Goal: Information Seeking & Learning: Learn about a topic

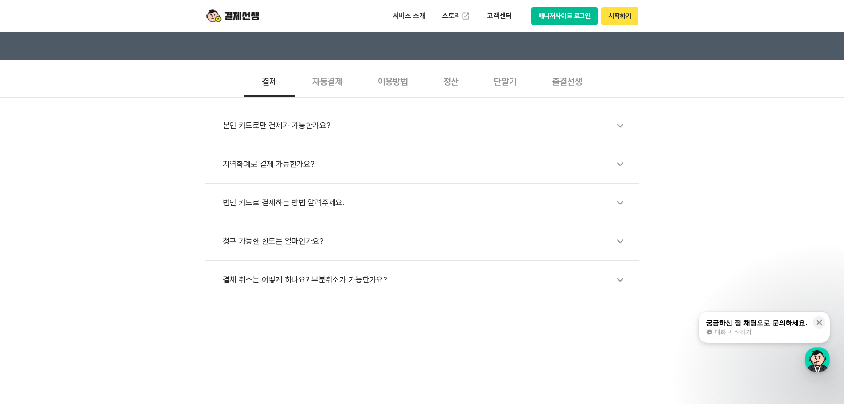
click at [387, 89] on div "이용방법" at bounding box center [393, 80] width 66 height 33
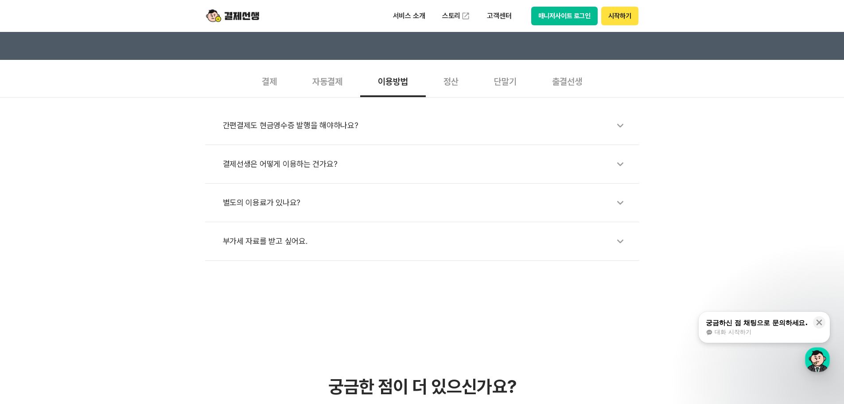
click at [341, 121] on div "간편결제도 현금영수증 발행을 해야하나요?" at bounding box center [427, 125] width 408 height 20
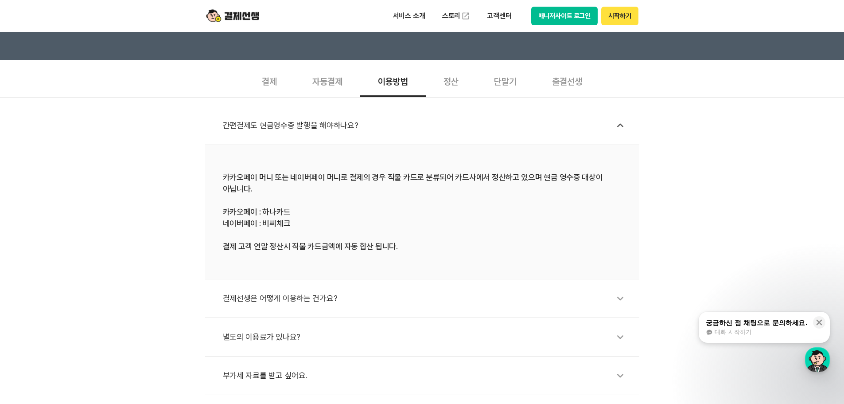
click at [452, 79] on div "정산" at bounding box center [451, 80] width 50 height 33
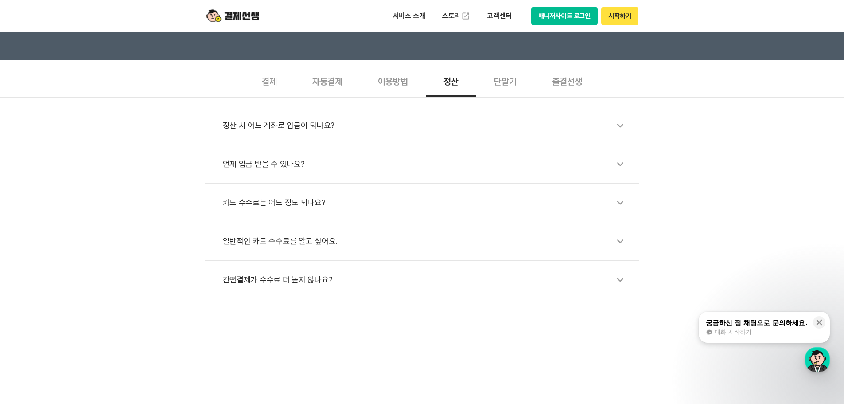
click at [495, 81] on div "단말기" at bounding box center [505, 80] width 58 height 33
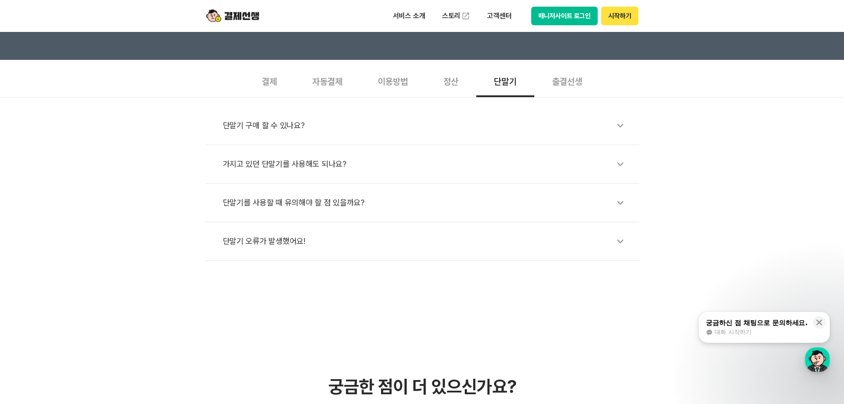
click at [451, 82] on div "정산" at bounding box center [451, 80] width 50 height 33
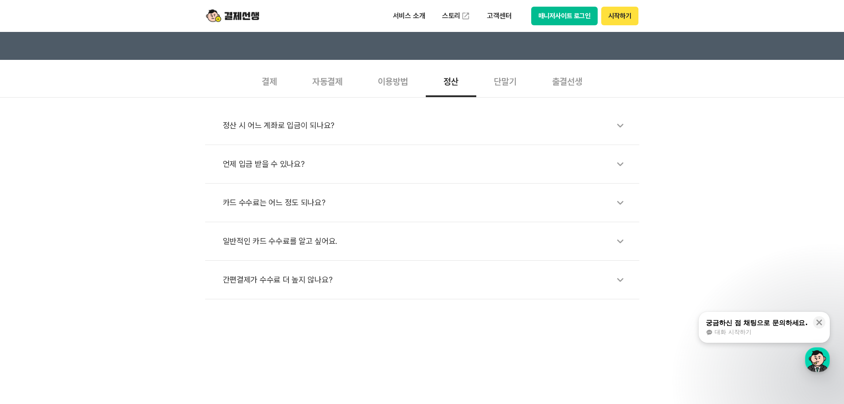
click at [509, 84] on div "단말기" at bounding box center [505, 80] width 58 height 33
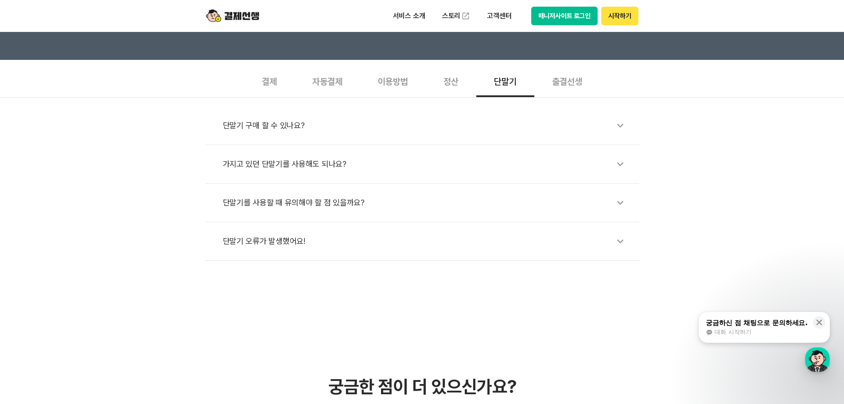
click at [462, 84] on div "정산" at bounding box center [451, 80] width 50 height 33
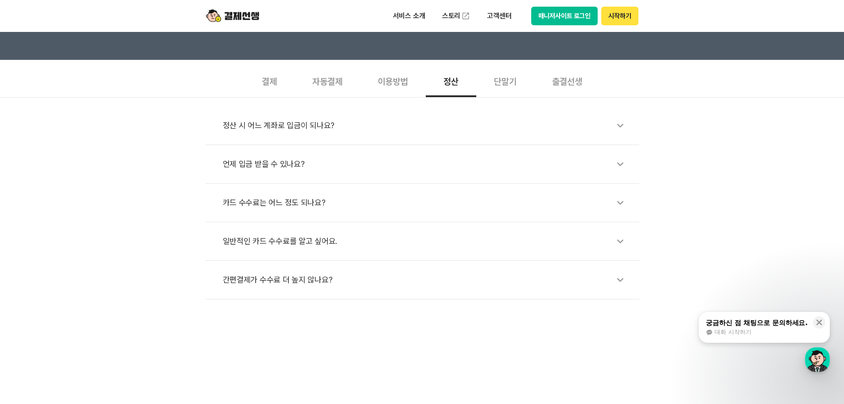
click at [321, 276] on div "간편결제가 수수료 더 높지 않나요?" at bounding box center [427, 279] width 408 height 20
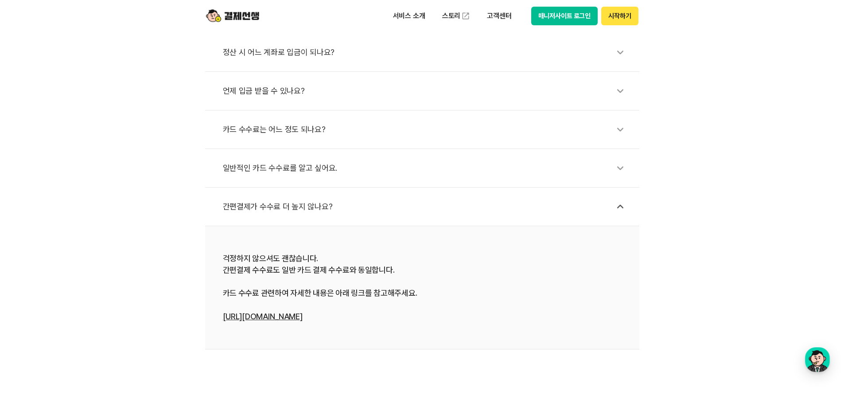
scroll to position [266, 0]
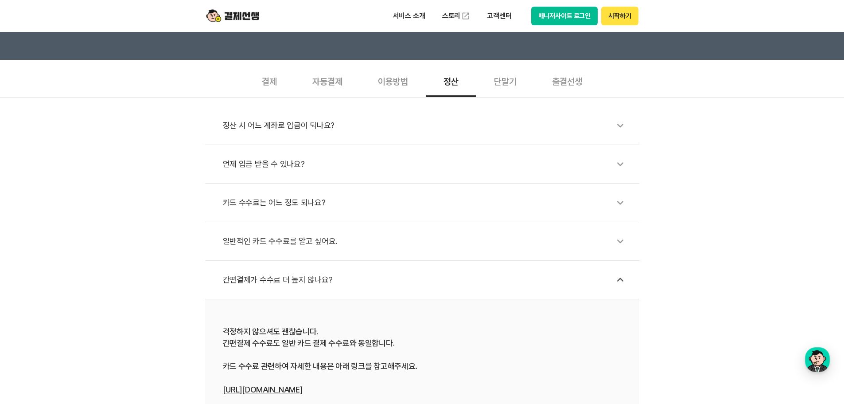
click at [495, 82] on div "단말기" at bounding box center [505, 80] width 58 height 33
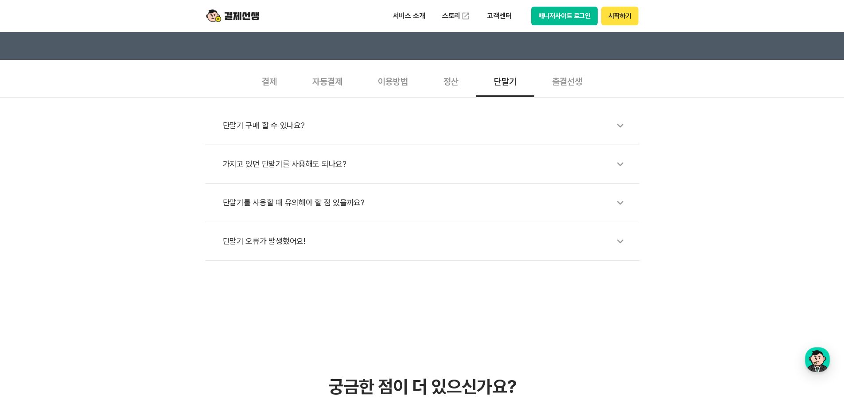
click at [558, 83] on div "출결선생" at bounding box center [567, 80] width 66 height 33
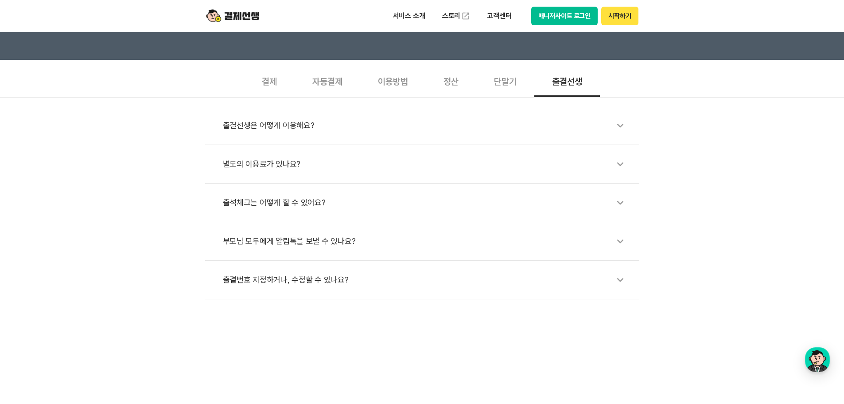
click at [271, 80] on div "결제" at bounding box center [269, 80] width 50 height 33
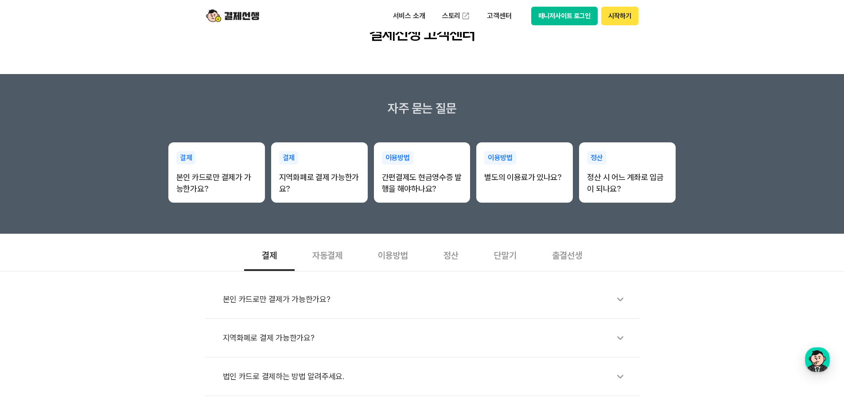
scroll to position [0, 0]
